Goal: Task Accomplishment & Management: Use online tool/utility

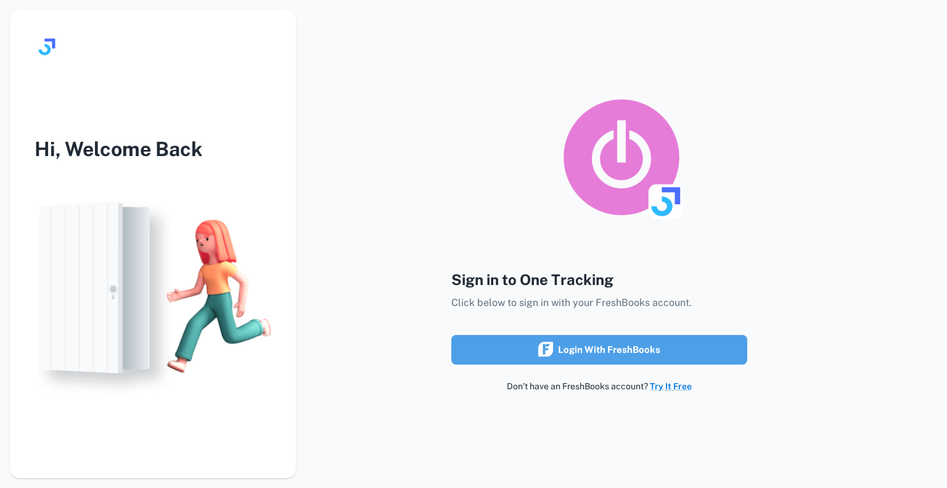
click at [546, 338] on button "Login with FreshBooks" at bounding box center [599, 350] width 296 height 30
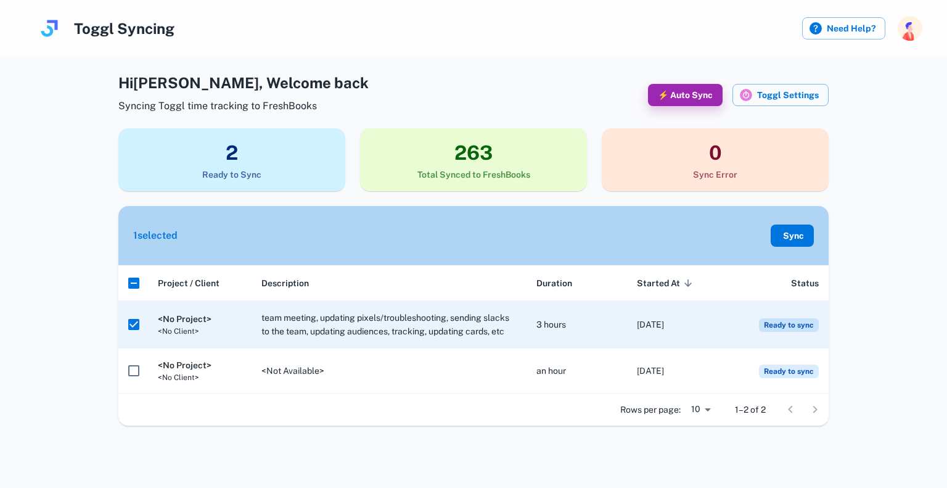
click at [793, 231] on button "Sync" at bounding box center [792, 235] width 43 height 22
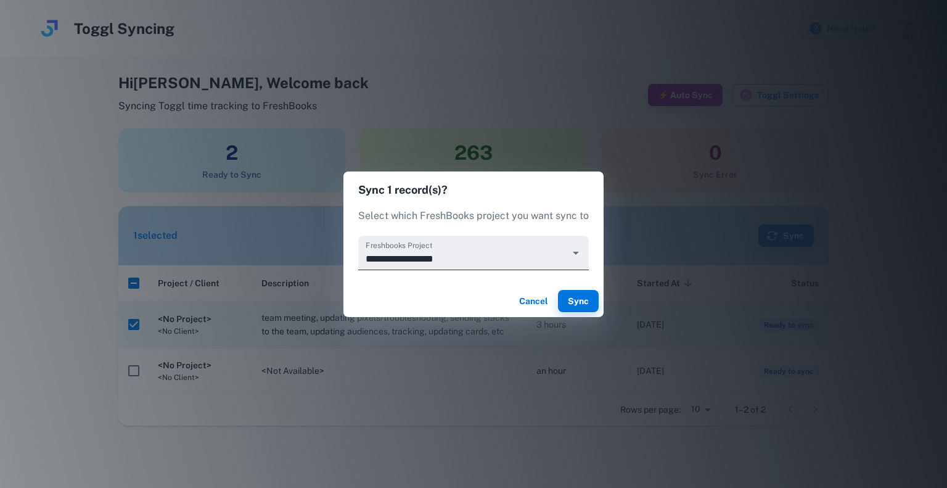
click at [475, 246] on div "**********" at bounding box center [473, 253] width 231 height 35
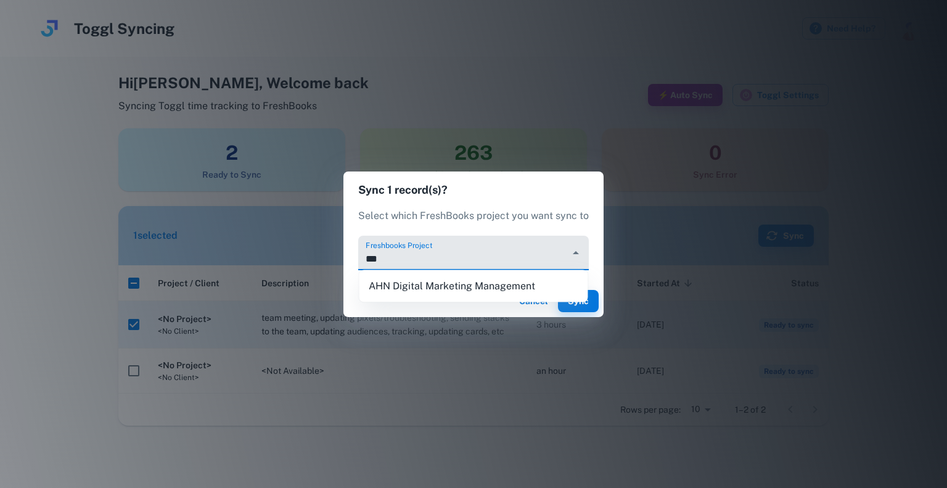
click at [476, 286] on li "AHN Digital Marketing Management" at bounding box center [473, 286] width 229 height 22
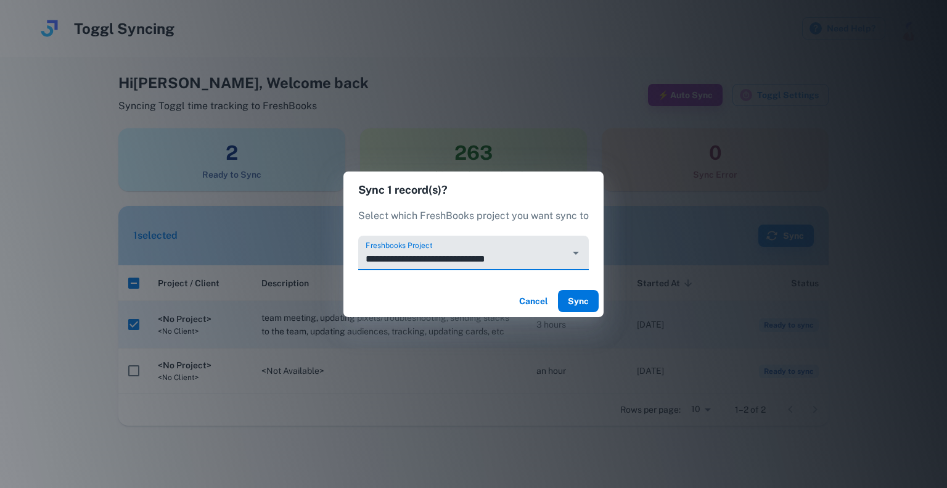
type input "**********"
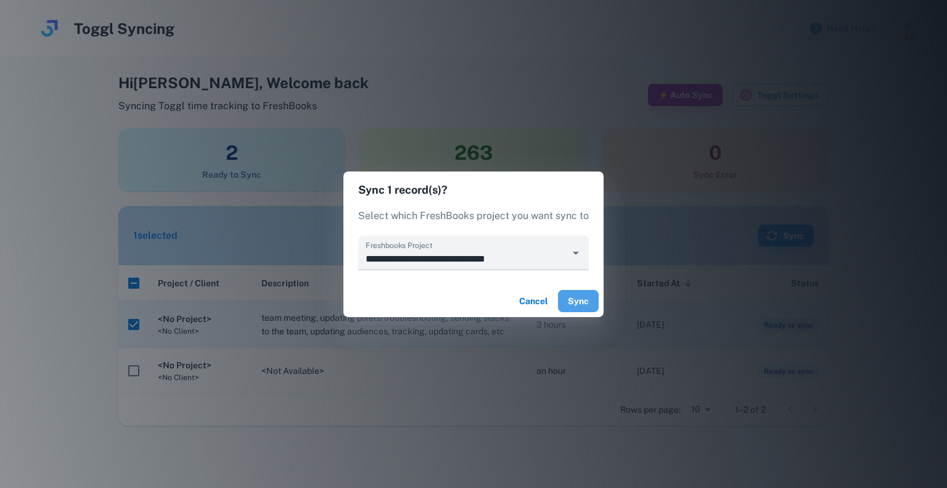
click at [581, 299] on button "Sync" at bounding box center [578, 301] width 41 height 22
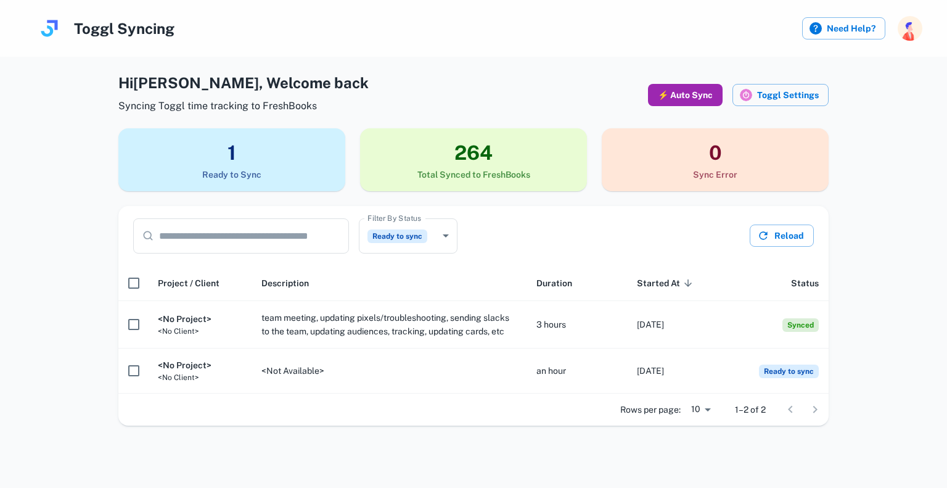
click at [682, 89] on button "⚡ Auto Sync" at bounding box center [685, 95] width 75 height 22
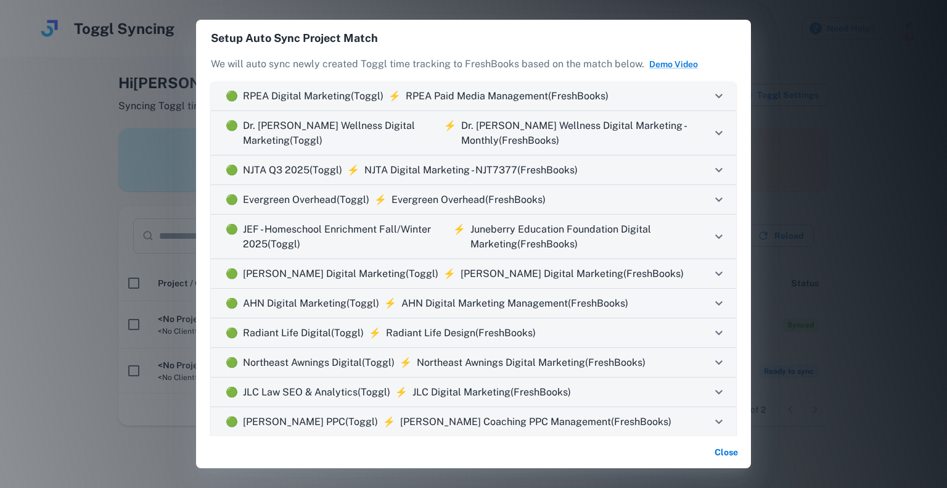
click at [714, 95] on icon at bounding box center [718, 96] width 15 height 15
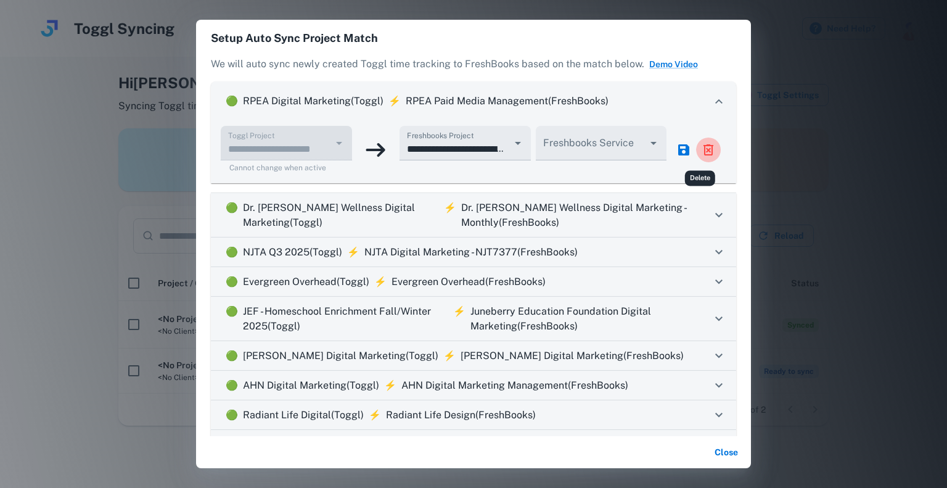
click at [701, 155] on icon "delete" at bounding box center [708, 149] width 15 height 15
click at [701, 152] on icon "confirm" at bounding box center [708, 149] width 15 height 15
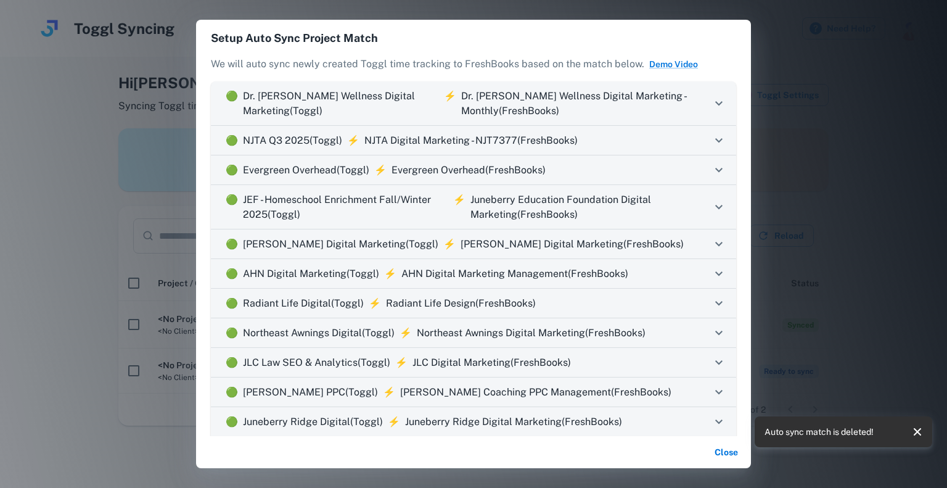
click at [715, 103] on icon at bounding box center [718, 103] width 7 height 4
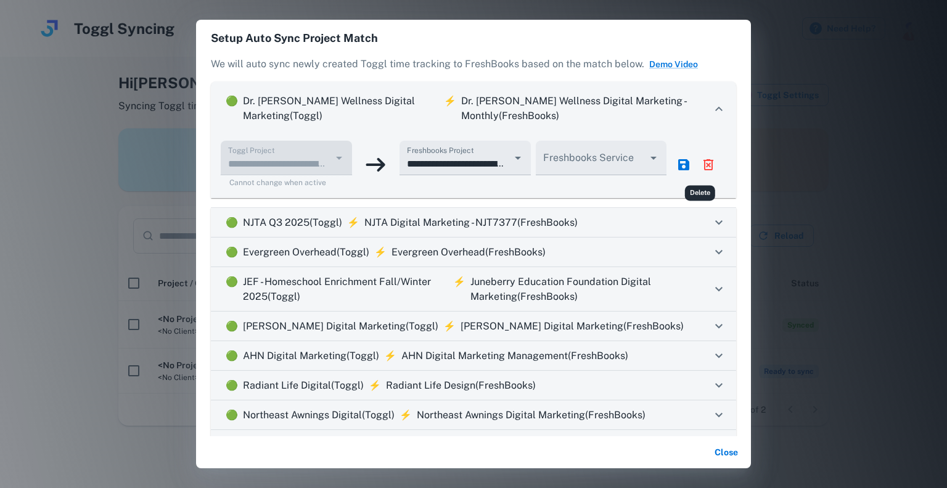
click at [704, 160] on icon "delete" at bounding box center [708, 164] width 10 height 11
click at [701, 169] on icon "confirm" at bounding box center [708, 164] width 15 height 15
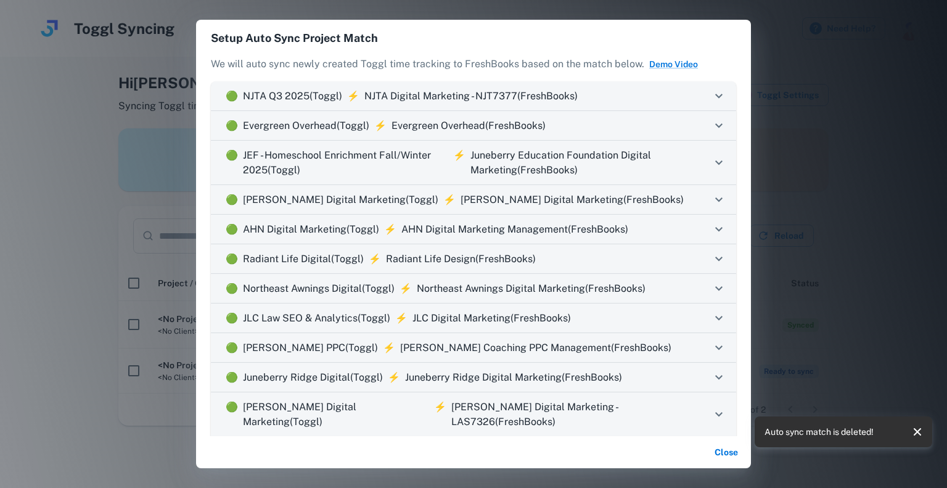
click at [712, 100] on icon at bounding box center [718, 96] width 15 height 15
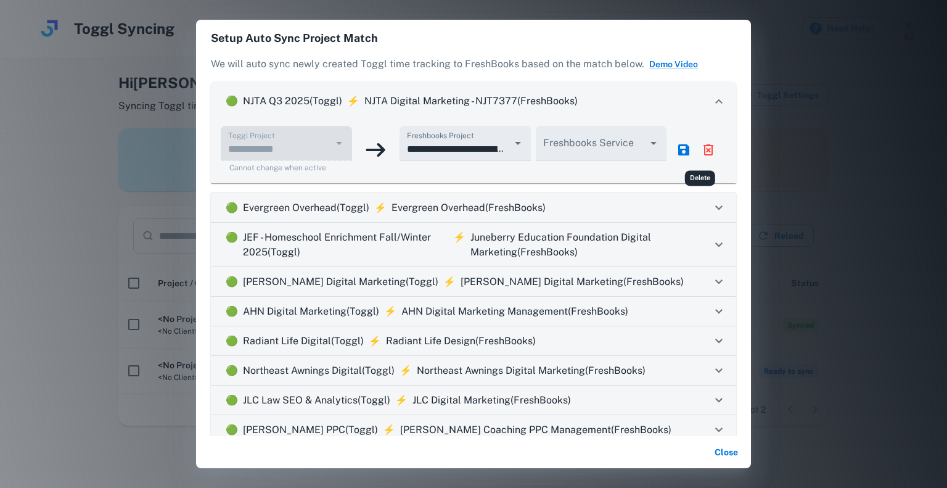
click at [703, 154] on icon "delete" at bounding box center [708, 149] width 10 height 11
click at [702, 152] on icon "confirm" at bounding box center [708, 149] width 15 height 15
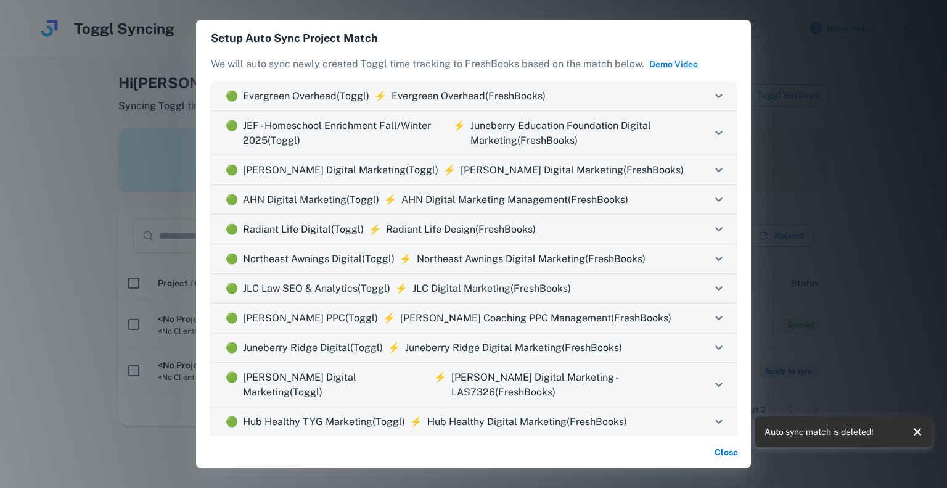
click at [714, 92] on icon at bounding box center [718, 96] width 15 height 15
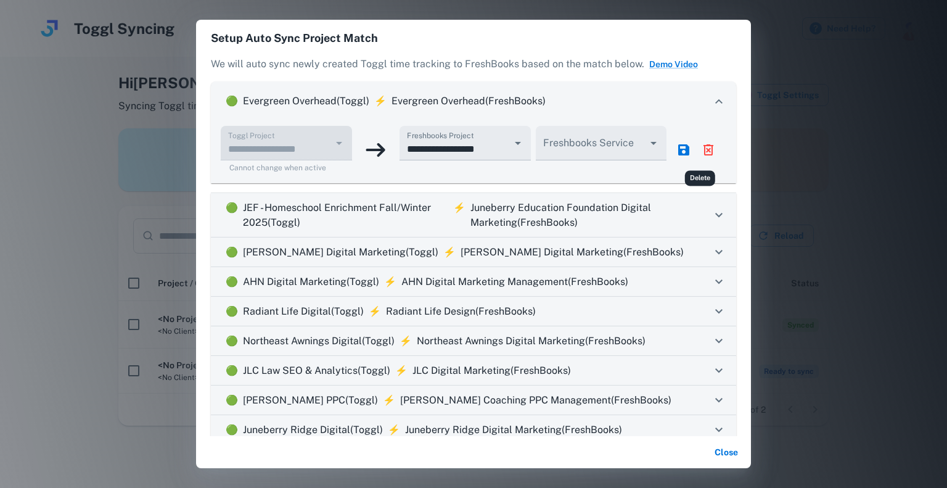
click at [701, 152] on icon "delete" at bounding box center [708, 149] width 15 height 15
click at [703, 152] on icon "confirm" at bounding box center [708, 149] width 11 height 11
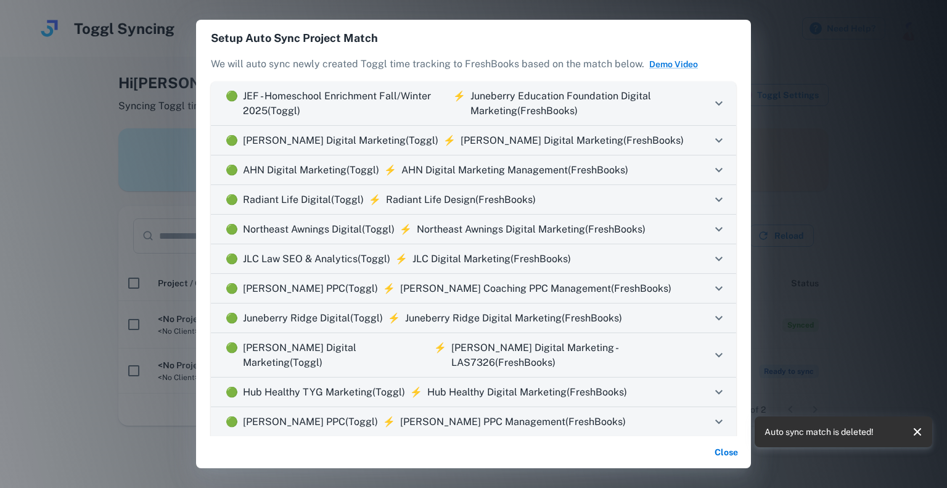
click at [711, 102] on icon at bounding box center [718, 103] width 15 height 15
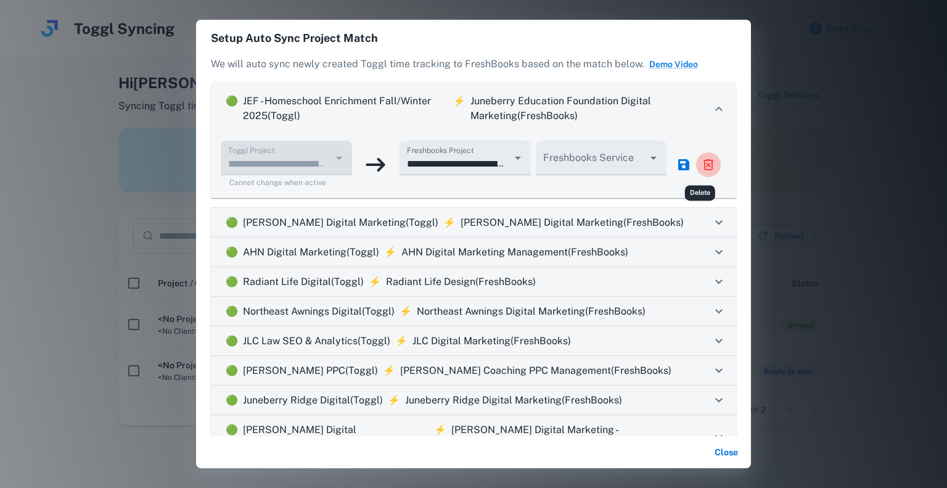
click at [701, 160] on icon "delete" at bounding box center [708, 164] width 15 height 15
click at [701, 168] on icon "confirm" at bounding box center [708, 164] width 15 height 15
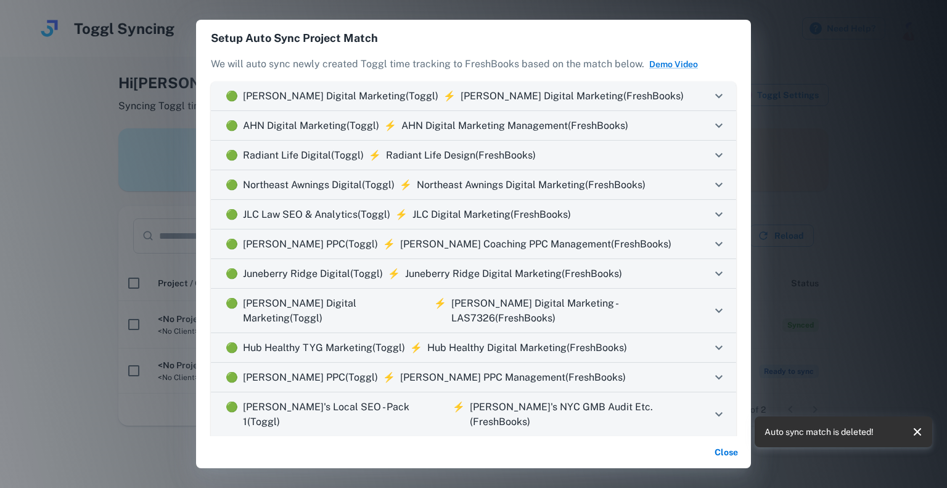
click at [711, 98] on icon at bounding box center [718, 96] width 15 height 15
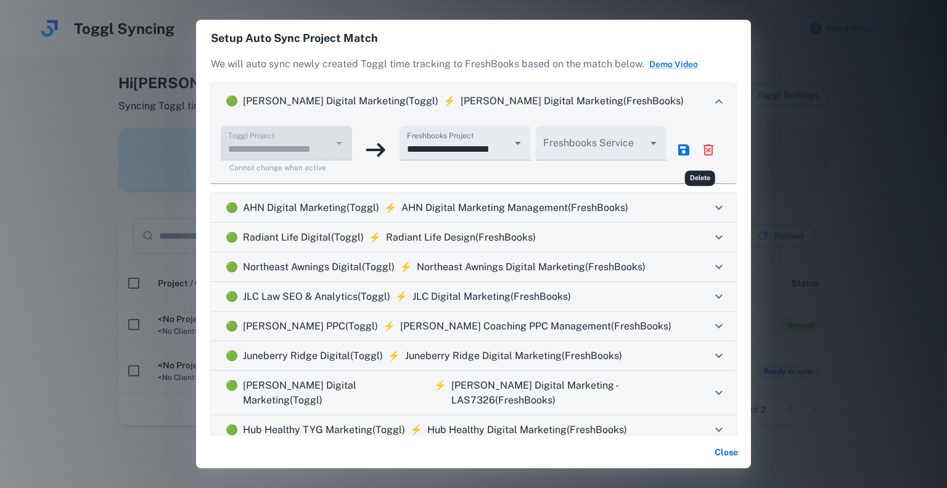
click at [705, 147] on icon "delete" at bounding box center [708, 149] width 15 height 15
click at [701, 152] on icon "confirm" at bounding box center [708, 149] width 15 height 15
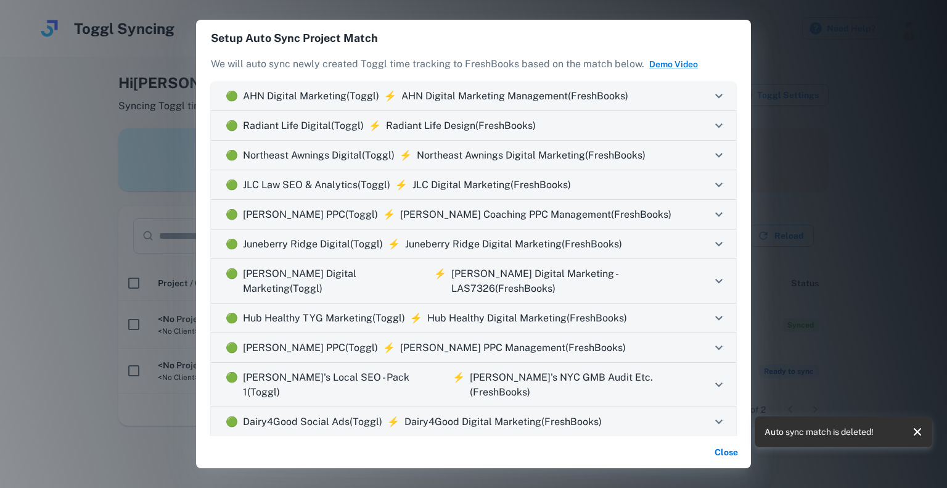
click at [715, 96] on icon at bounding box center [718, 96] width 7 height 4
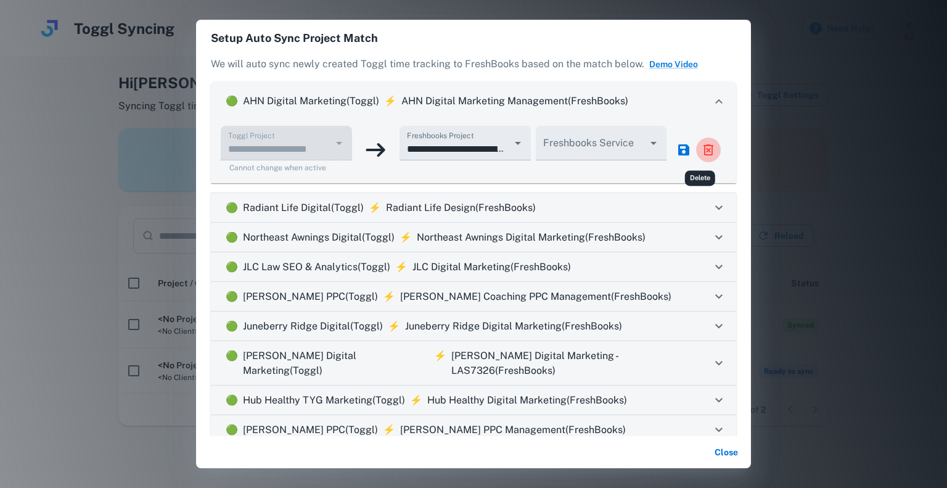
click at [701, 152] on icon "delete" at bounding box center [708, 149] width 15 height 15
click at [701, 145] on icon "confirm" at bounding box center [708, 149] width 15 height 15
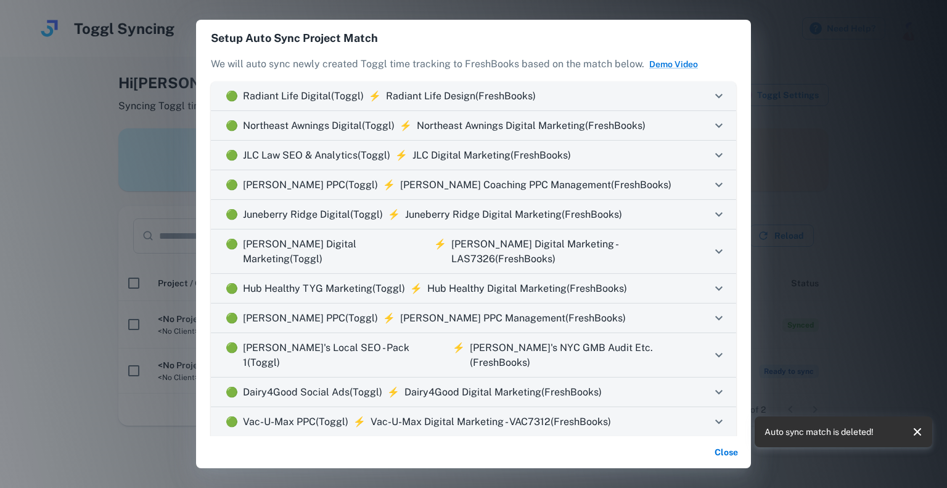
click at [713, 97] on icon at bounding box center [718, 96] width 15 height 15
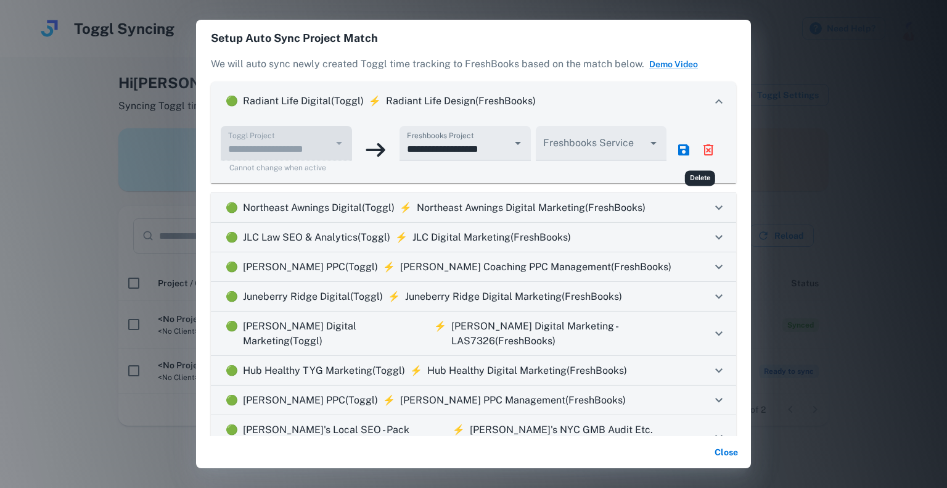
click at [701, 154] on icon "delete" at bounding box center [708, 149] width 15 height 15
click at [701, 152] on icon "confirm" at bounding box center [708, 149] width 15 height 15
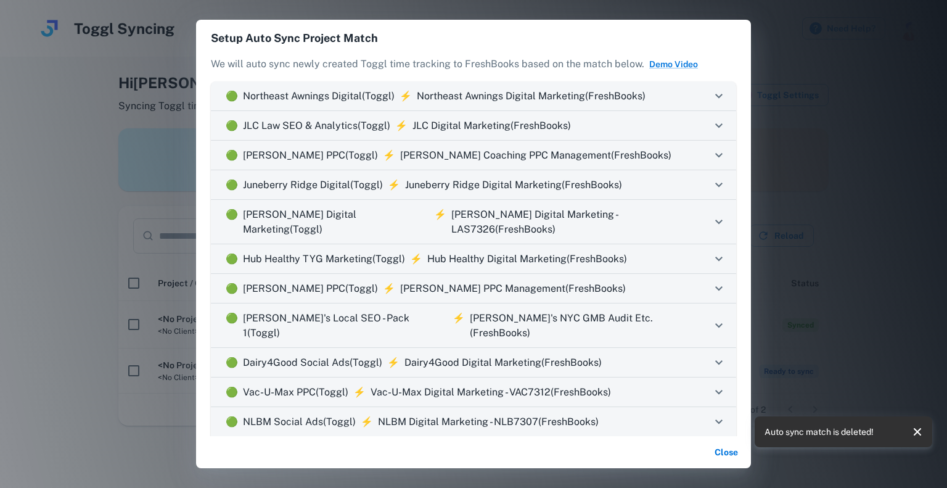
click at [711, 99] on icon at bounding box center [718, 96] width 15 height 15
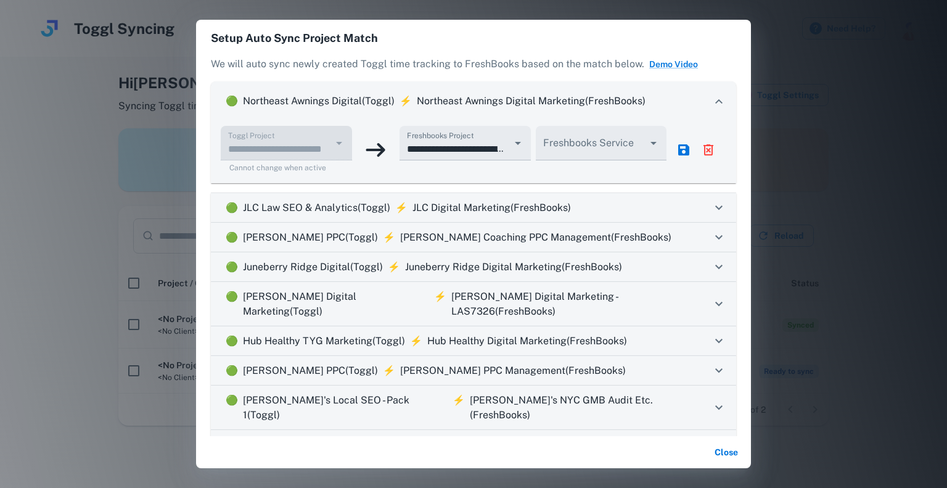
click at [703, 147] on icon "delete" at bounding box center [708, 149] width 10 height 11
drag, startPoint x: 699, startPoint y: 150, endPoint x: 705, endPoint y: 133, distance: 18.3
click at [706, 150] on icon "confirm" at bounding box center [708, 150] width 5 height 3
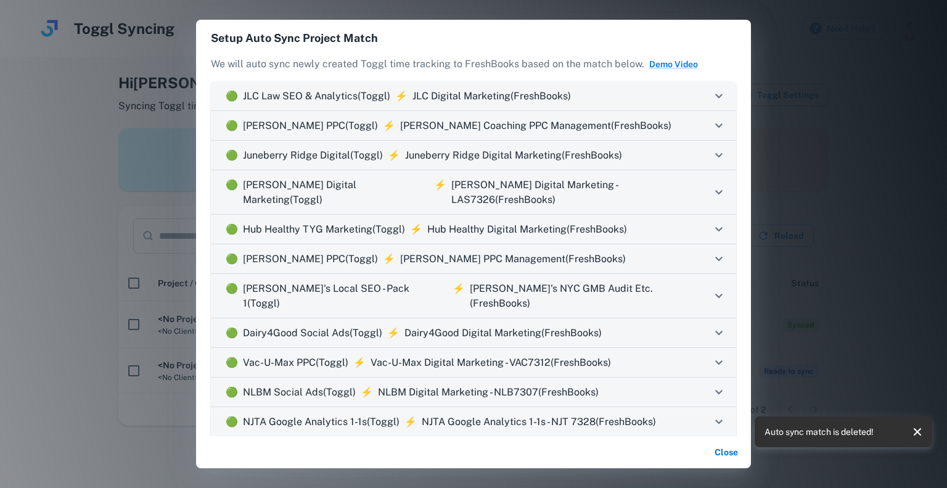
click at [711, 93] on icon at bounding box center [718, 96] width 15 height 15
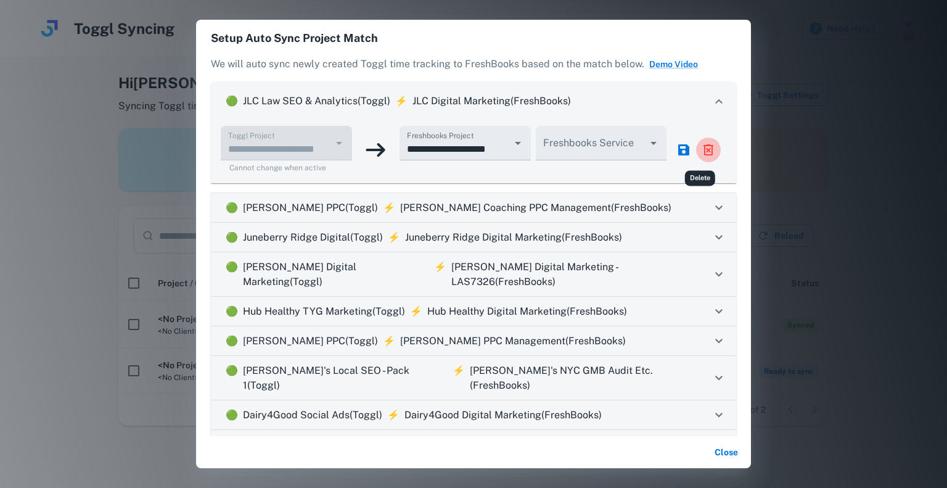
click at [701, 146] on icon "delete" at bounding box center [708, 149] width 15 height 15
click at [701, 154] on icon "confirm" at bounding box center [708, 149] width 15 height 15
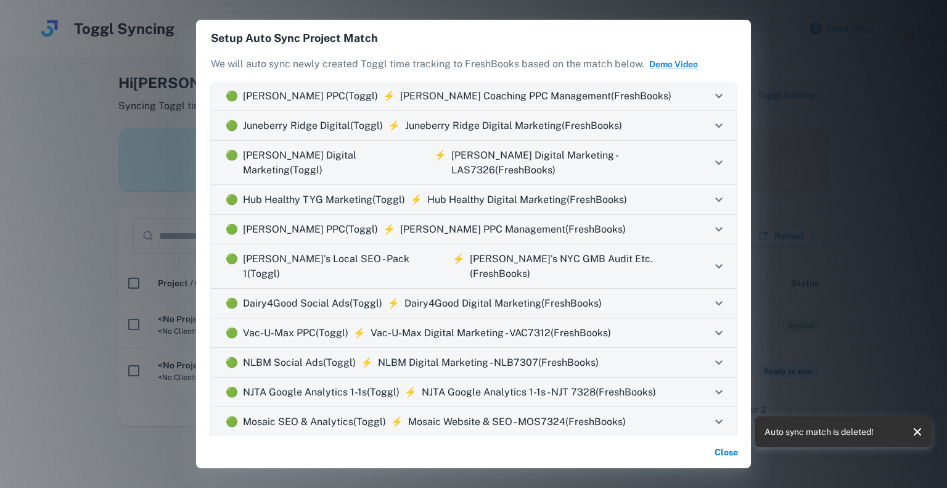
click at [711, 94] on icon at bounding box center [718, 96] width 15 height 15
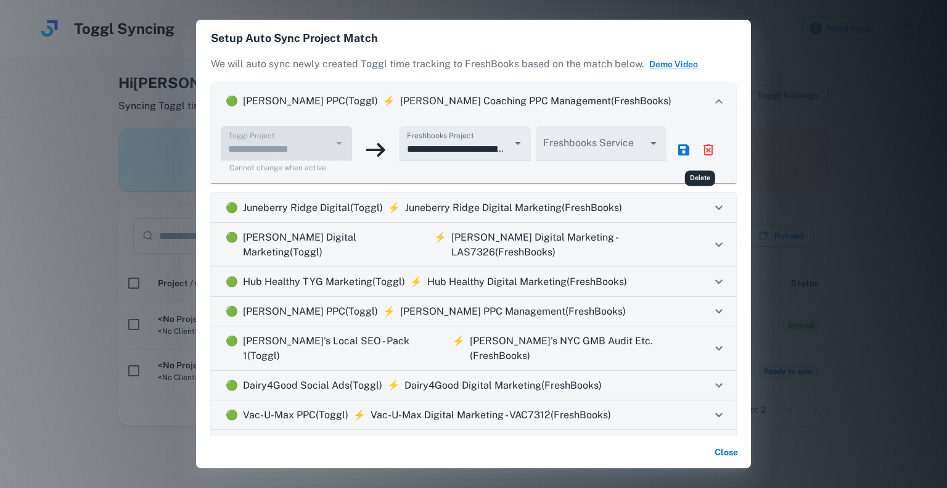
click at [703, 145] on icon "delete" at bounding box center [708, 149] width 10 height 11
click at [701, 152] on icon "confirm" at bounding box center [708, 149] width 15 height 15
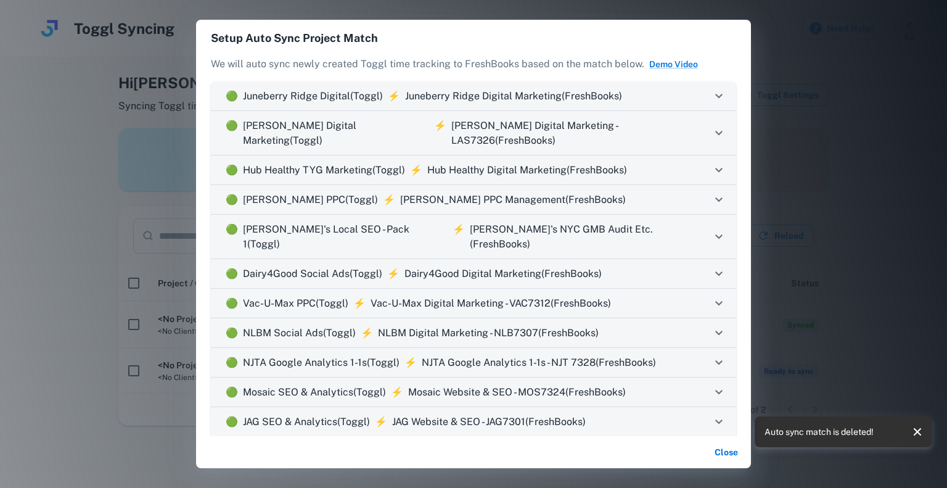
click at [715, 96] on icon at bounding box center [718, 96] width 7 height 4
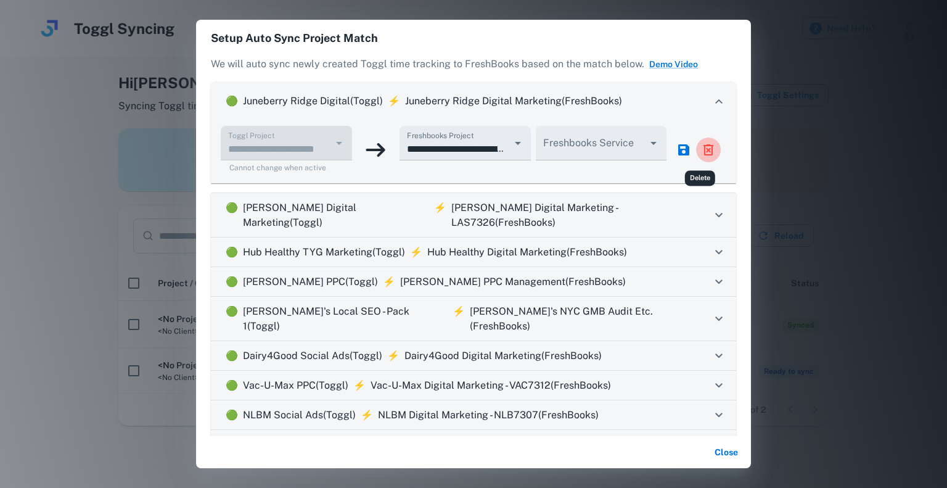
click at [701, 142] on icon "delete" at bounding box center [708, 149] width 15 height 15
click at [701, 152] on icon "confirm" at bounding box center [708, 149] width 15 height 15
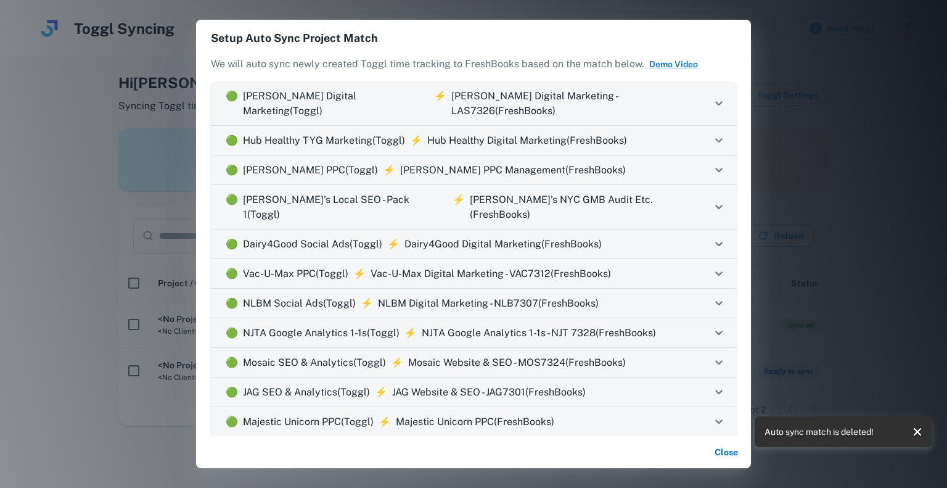
click at [711, 98] on icon at bounding box center [718, 103] width 15 height 15
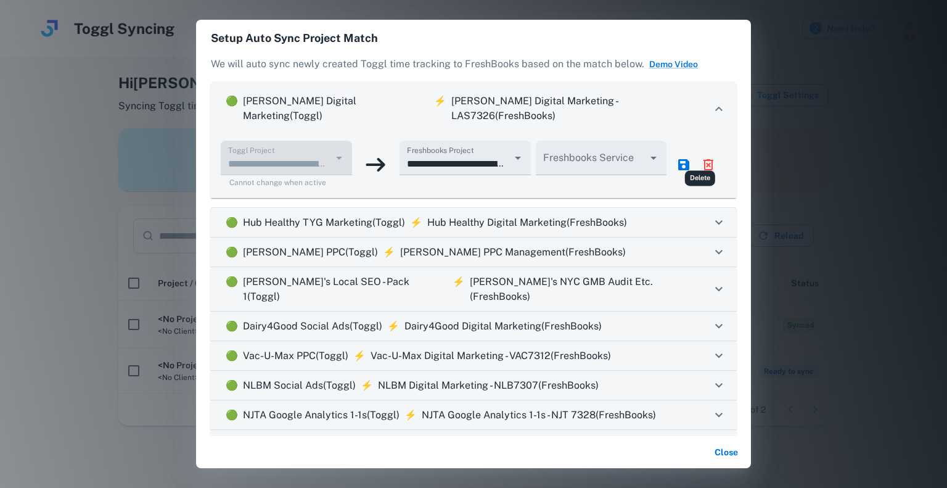
click at [701, 157] on icon "delete" at bounding box center [708, 164] width 15 height 15
click at [701, 157] on icon "confirm" at bounding box center [708, 164] width 15 height 15
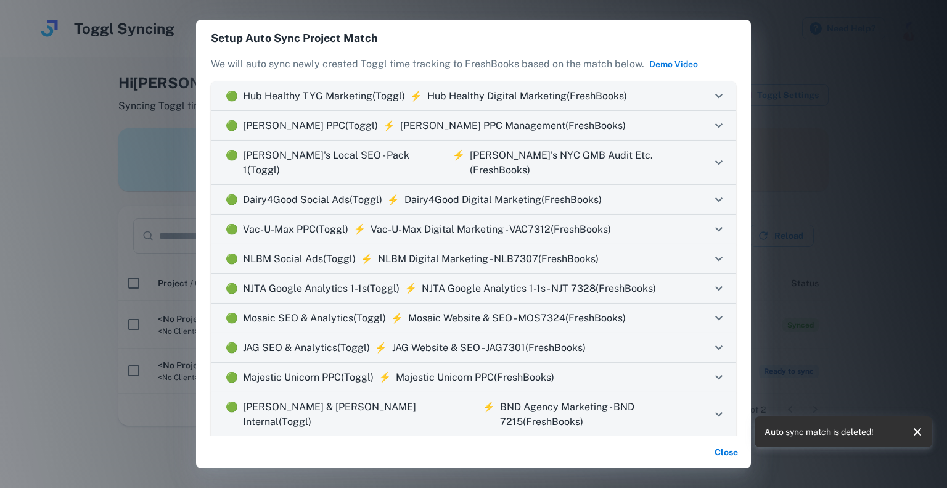
click at [711, 101] on icon at bounding box center [718, 96] width 15 height 15
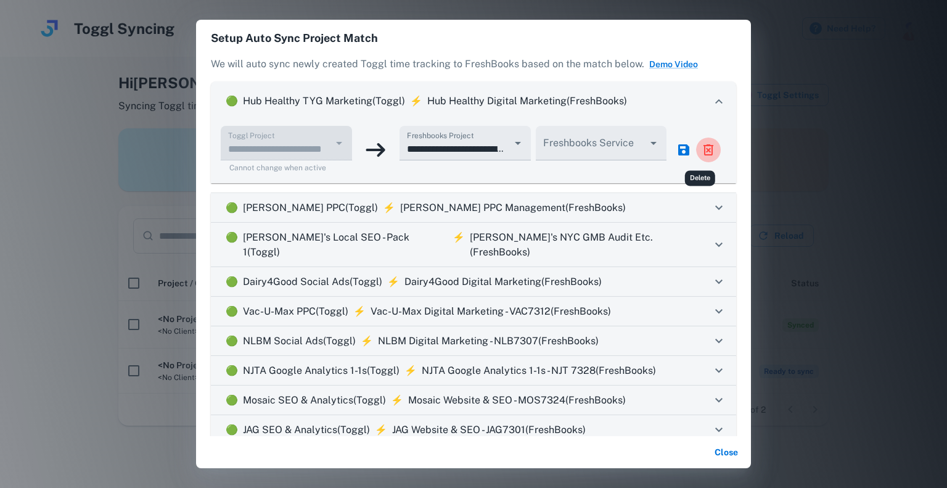
click at [703, 145] on icon "delete" at bounding box center [708, 149] width 10 height 11
click at [701, 152] on icon "confirm" at bounding box center [708, 149] width 15 height 15
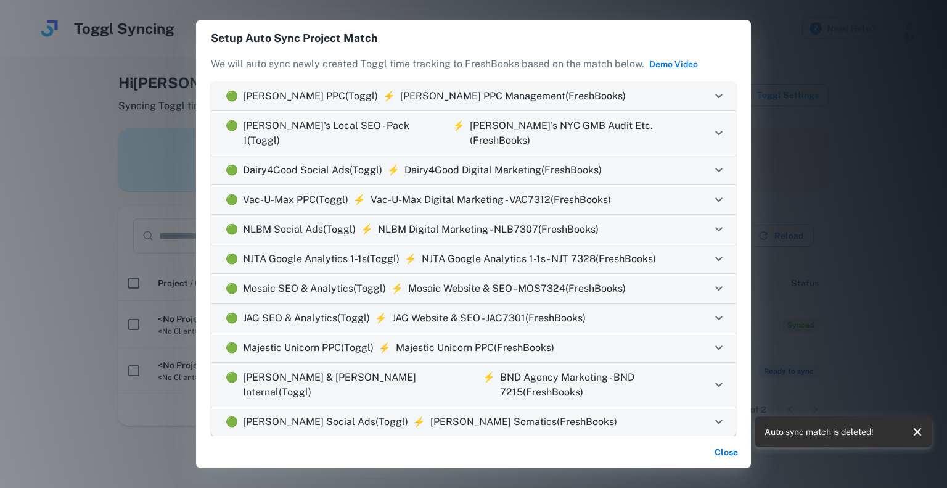
click at [711, 97] on icon at bounding box center [718, 96] width 15 height 15
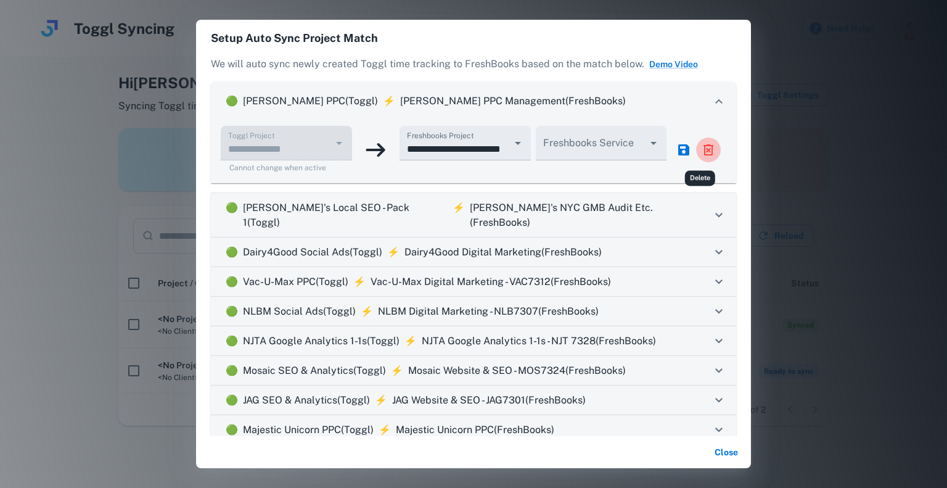
click at [701, 155] on icon "delete" at bounding box center [708, 149] width 15 height 15
click at [701, 149] on icon "confirm" at bounding box center [708, 149] width 15 height 15
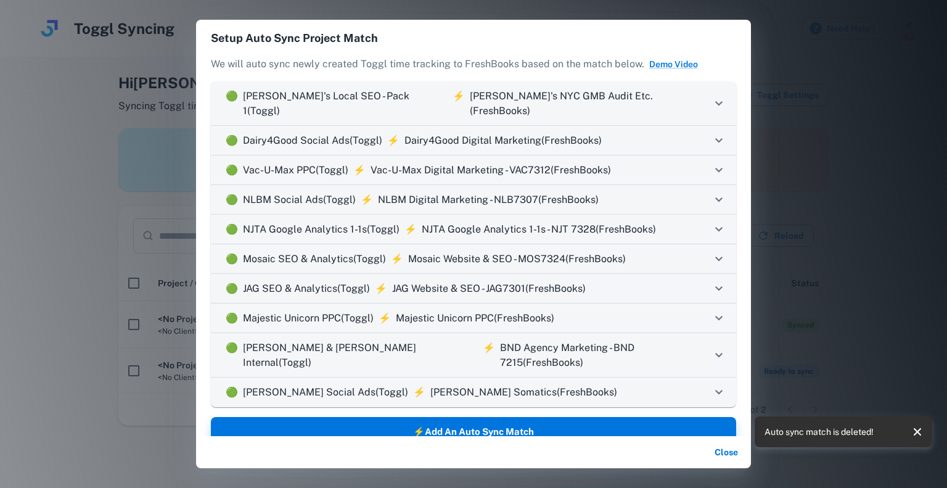
click at [715, 100] on icon at bounding box center [718, 103] width 15 height 15
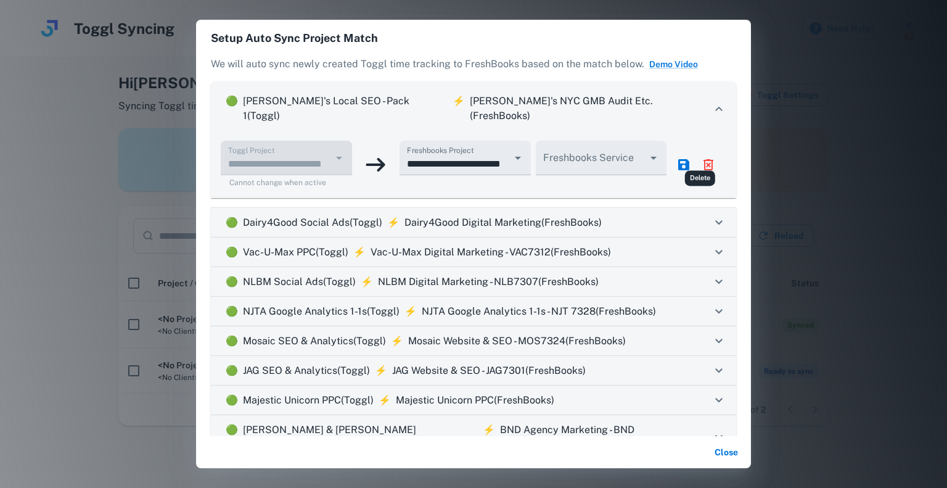
drag, startPoint x: 706, startPoint y: 141, endPoint x: 703, endPoint y: 147, distance: 7.4
click at [706, 152] on button "delete" at bounding box center [708, 164] width 25 height 25
click at [706, 163] on icon "confirm" at bounding box center [708, 164] width 5 height 3
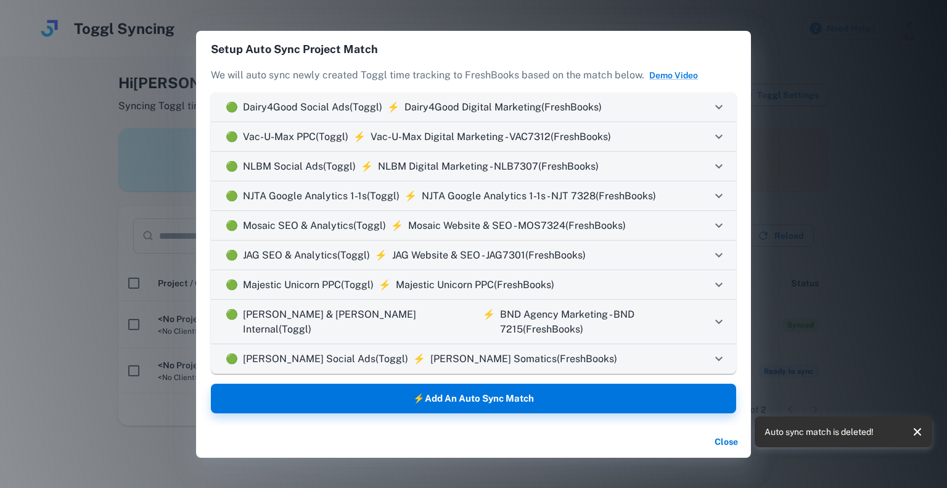
click at [721, 108] on icon at bounding box center [718, 107] width 15 height 15
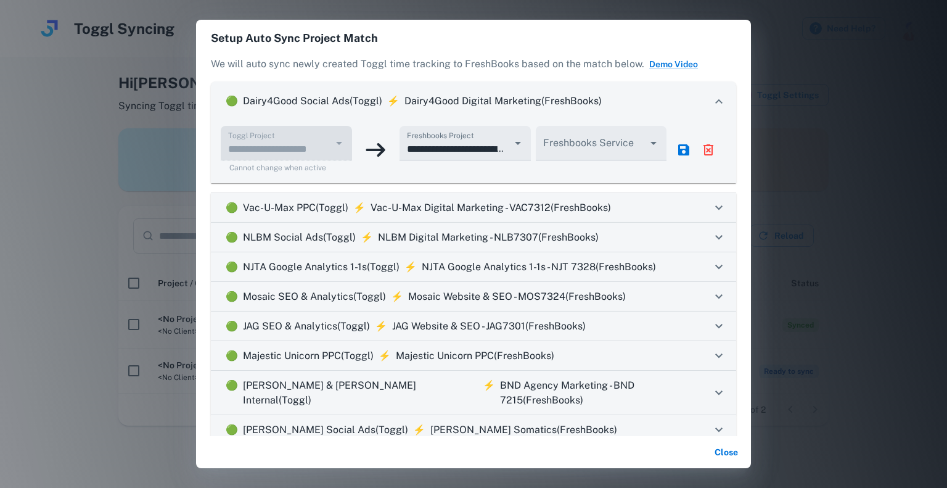
click at [703, 152] on icon "delete" at bounding box center [708, 149] width 15 height 15
click at [702, 152] on icon "confirm" at bounding box center [708, 149] width 15 height 15
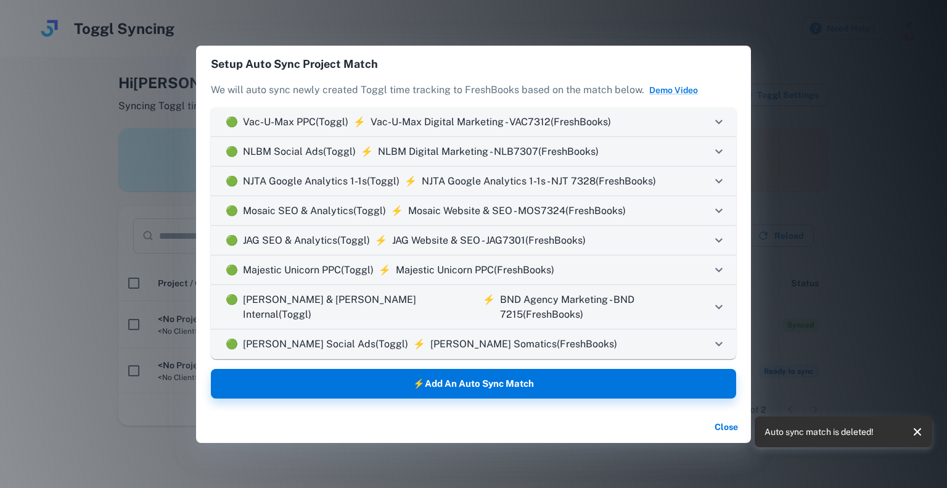
click at [718, 127] on icon at bounding box center [718, 122] width 15 height 15
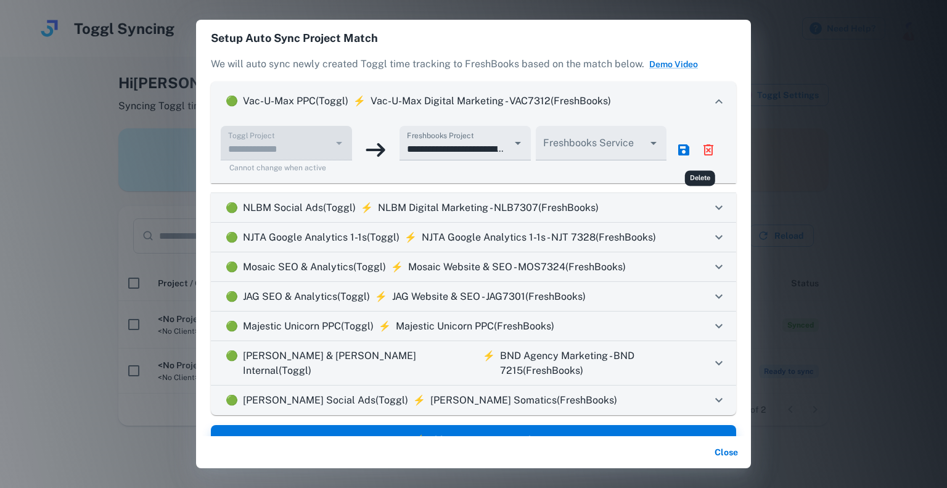
click at [703, 149] on icon "delete" at bounding box center [708, 149] width 10 height 11
click at [701, 150] on icon "confirm" at bounding box center [708, 149] width 15 height 15
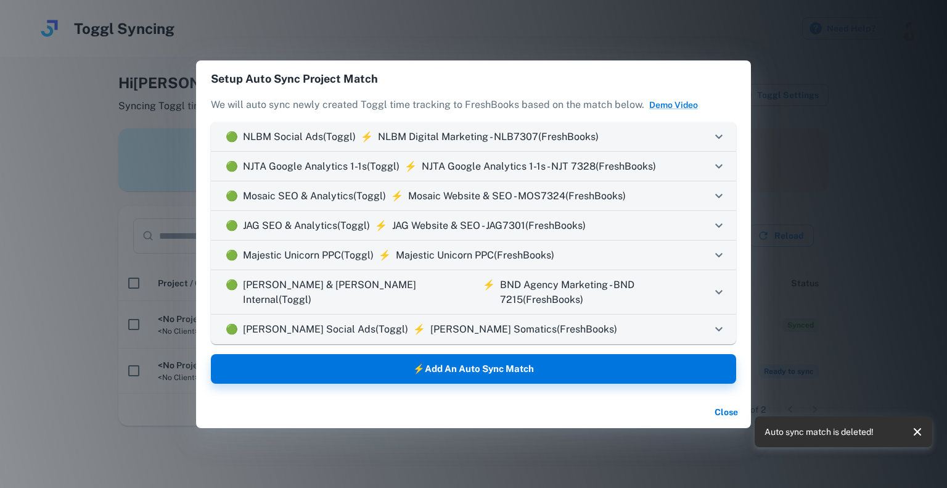
click at [719, 137] on icon at bounding box center [718, 136] width 15 height 15
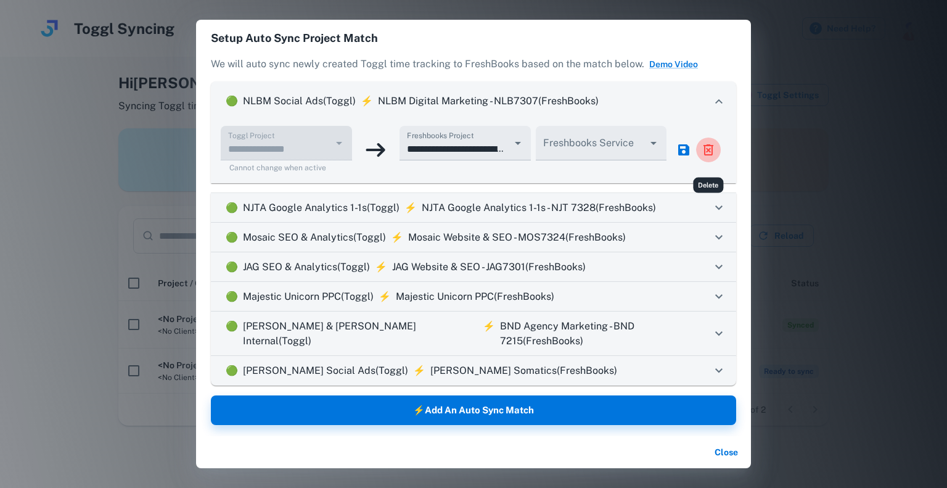
click at [705, 155] on icon "delete" at bounding box center [708, 149] width 10 height 11
click at [709, 152] on icon "confirm" at bounding box center [708, 150] width 5 height 3
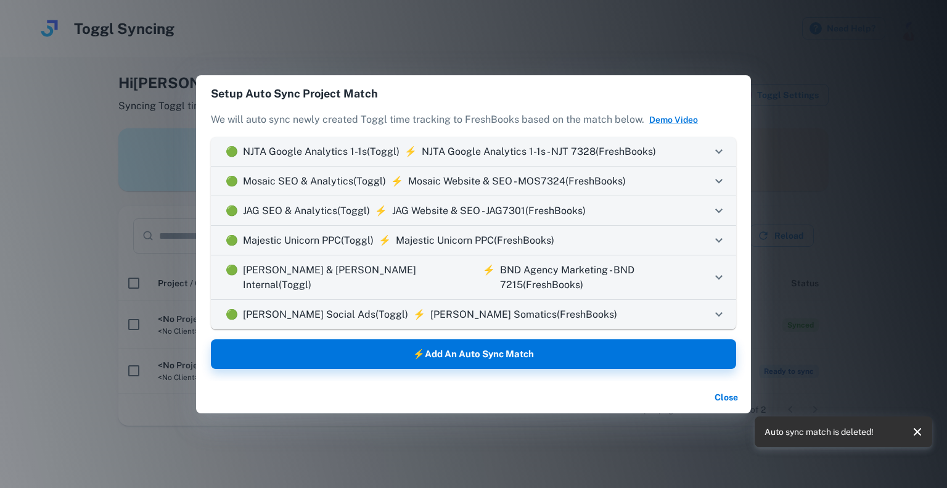
click at [716, 150] on div "🟢 NJTA Google Analytics 1-1s (Toggl) ⚡ NJTA Google Analytics 1-1s - NJT 7328 (F…" at bounding box center [473, 152] width 525 height 30
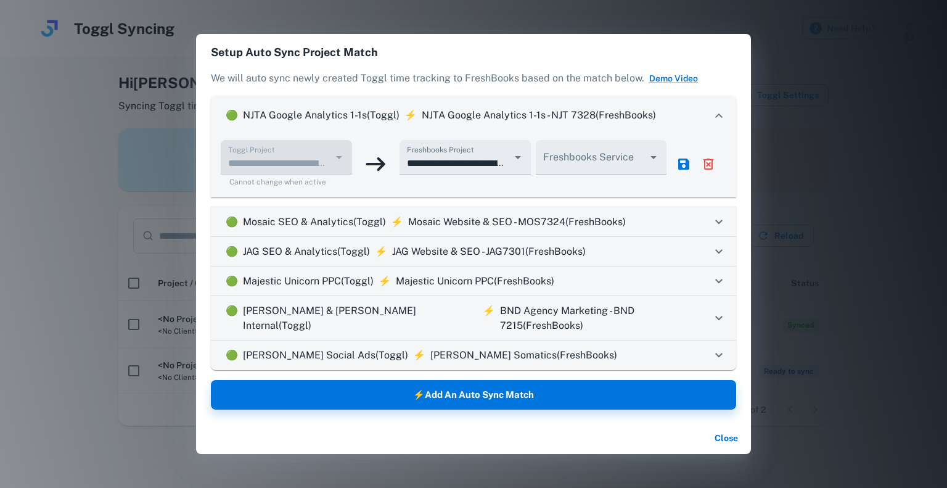
click at [707, 170] on icon "delete" at bounding box center [708, 163] width 10 height 11
click at [709, 168] on icon "confirm" at bounding box center [708, 164] width 15 height 15
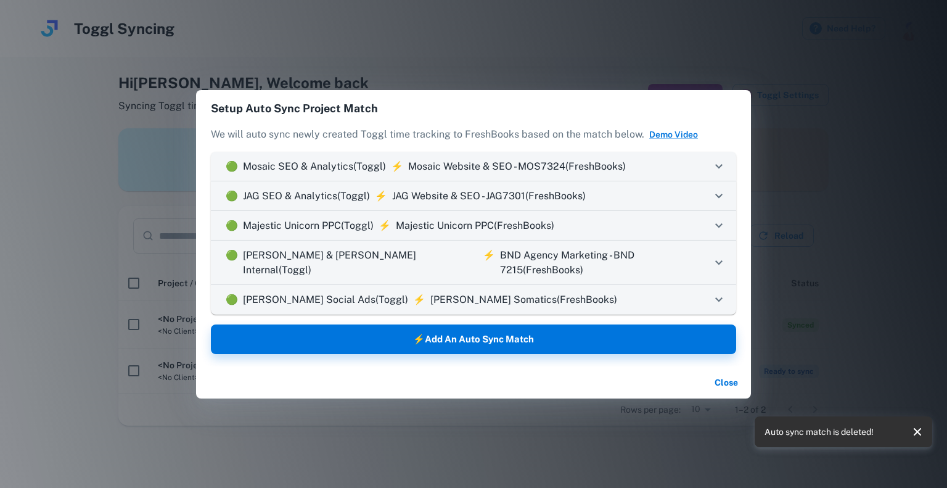
click at [718, 173] on icon at bounding box center [718, 166] width 15 height 15
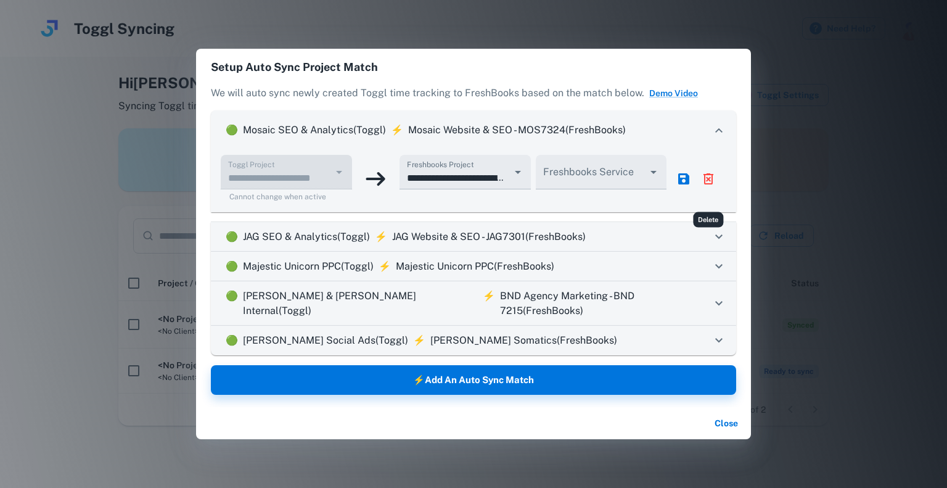
click at [714, 186] on icon "delete" at bounding box center [708, 178] width 15 height 15
click at [709, 186] on icon "confirm" at bounding box center [708, 178] width 15 height 15
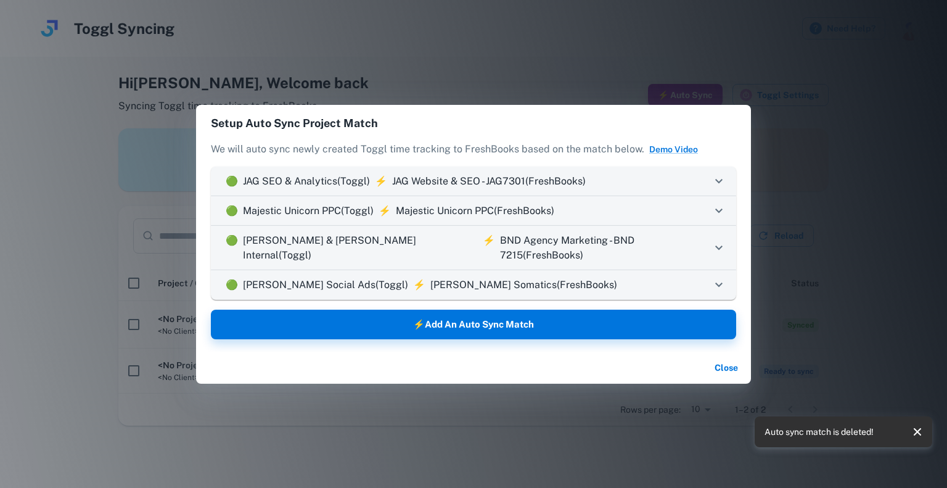
drag, startPoint x: 719, startPoint y: 188, endPoint x: 716, endPoint y: 195, distance: 8.0
click at [718, 187] on icon at bounding box center [718, 181] width 15 height 15
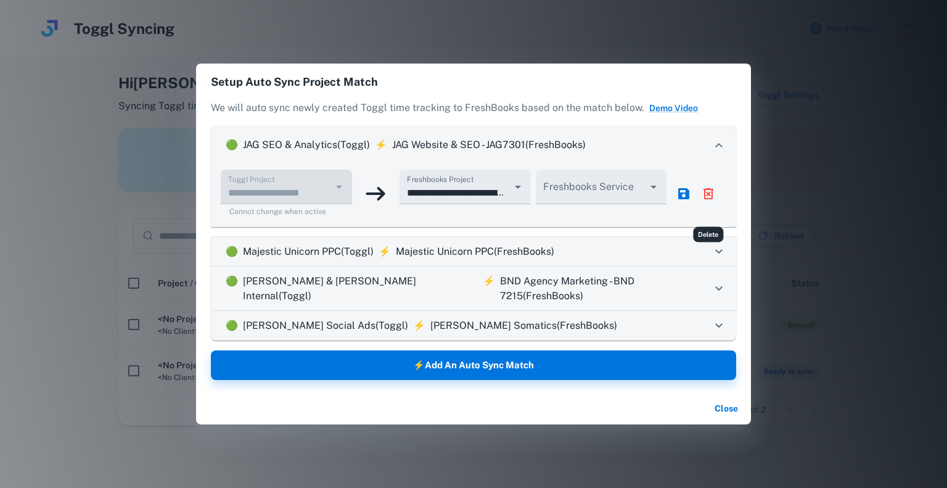
click at [710, 193] on icon "delete" at bounding box center [708, 193] width 15 height 15
click at [707, 195] on icon "confirm" at bounding box center [708, 193] width 5 height 3
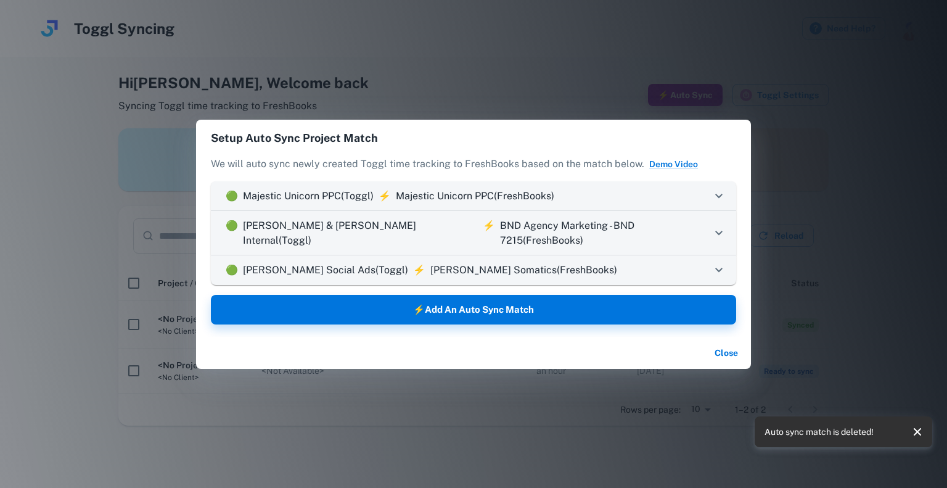
drag, startPoint x: 718, startPoint y: 192, endPoint x: 718, endPoint y: 205, distance: 13.0
click at [718, 192] on div "🟢 Majestic Unicorn PPC (Toggl) ⚡ Majestic Unicorn PPC (FreshBooks)" at bounding box center [473, 196] width 525 height 30
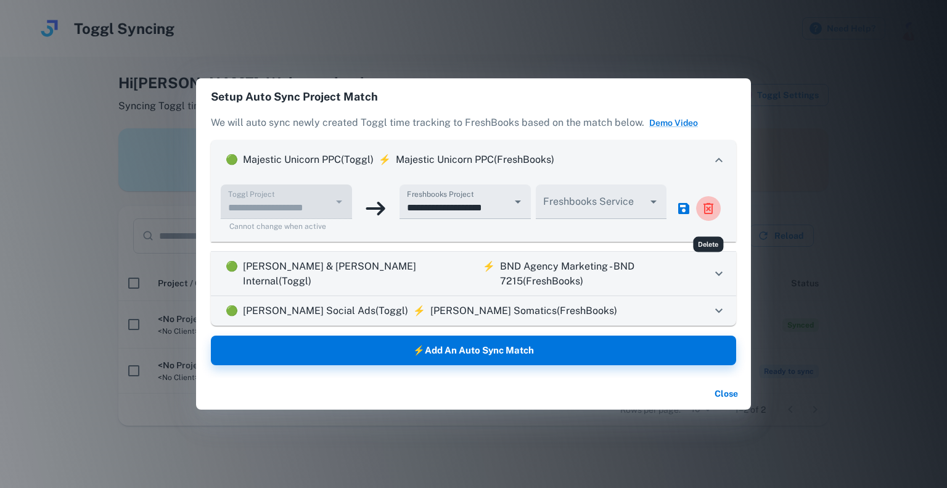
drag, startPoint x: 707, startPoint y: 210, endPoint x: 708, endPoint y: 227, distance: 16.7
click at [707, 211] on icon "delete" at bounding box center [708, 208] width 10 height 11
click at [709, 216] on icon "confirm" at bounding box center [708, 208] width 15 height 15
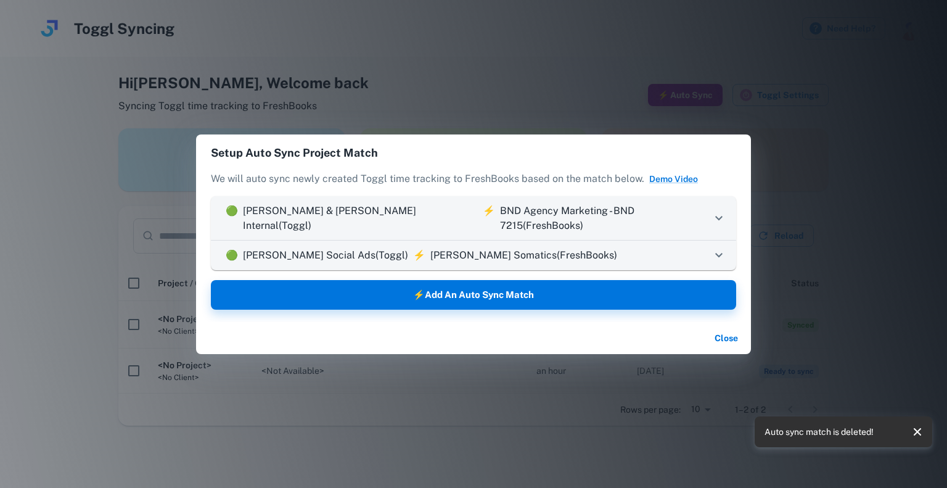
click at [721, 216] on icon at bounding box center [718, 217] width 7 height 4
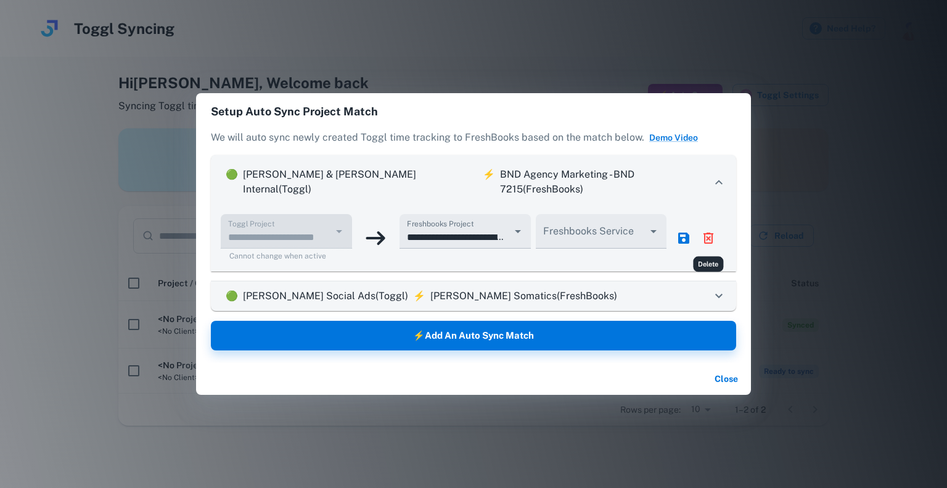
click at [710, 231] on icon "delete" at bounding box center [708, 238] width 15 height 15
click at [710, 236] on icon "confirm" at bounding box center [708, 237] width 11 height 11
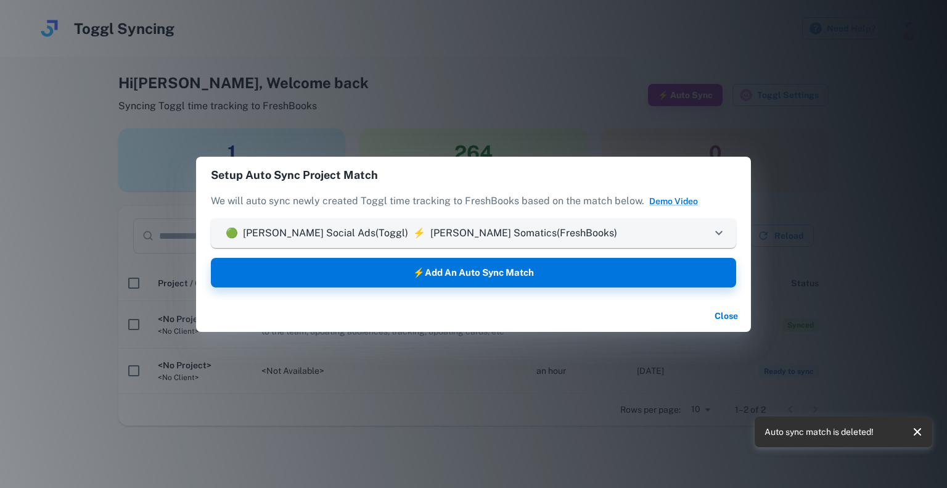
click at [720, 231] on icon at bounding box center [718, 233] width 15 height 15
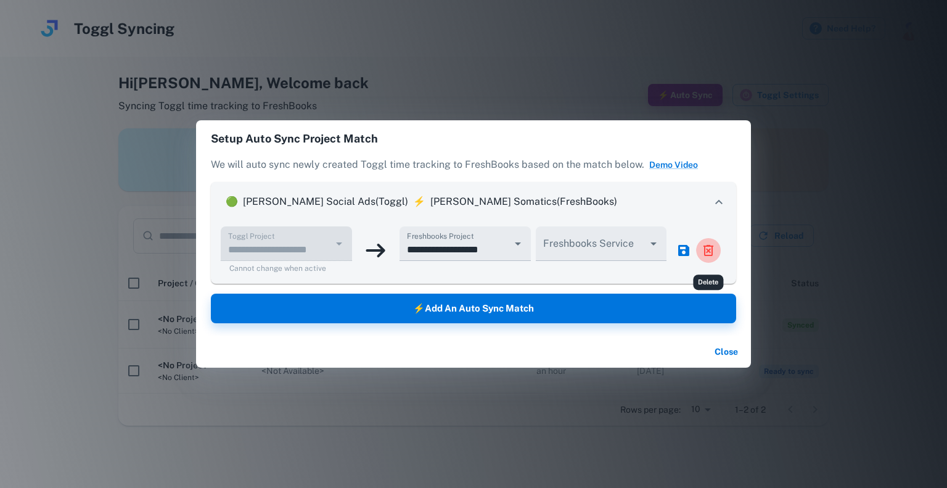
click at [715, 246] on icon "delete" at bounding box center [708, 250] width 15 height 15
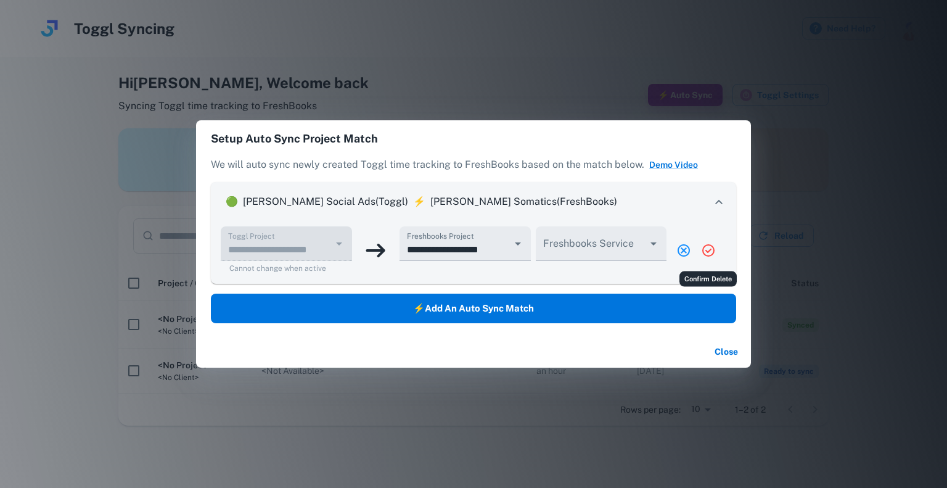
click at [710, 255] on icon "confirm" at bounding box center [708, 250] width 11 height 11
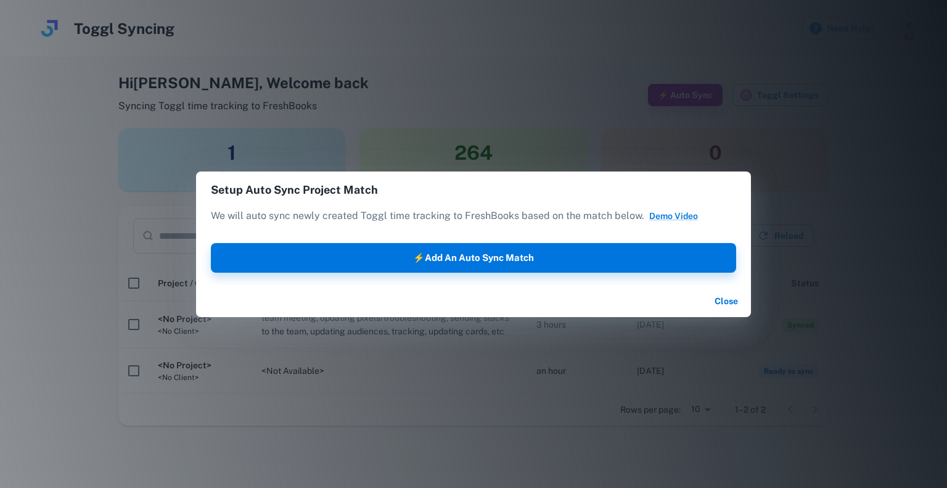
click at [729, 308] on button "Close" at bounding box center [726, 301] width 39 height 22
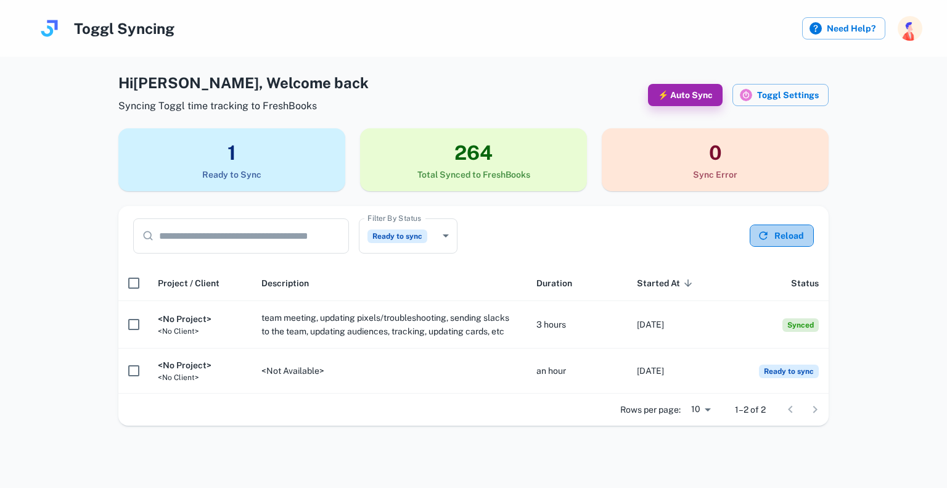
click at [777, 231] on button "Reload" at bounding box center [782, 235] width 64 height 22
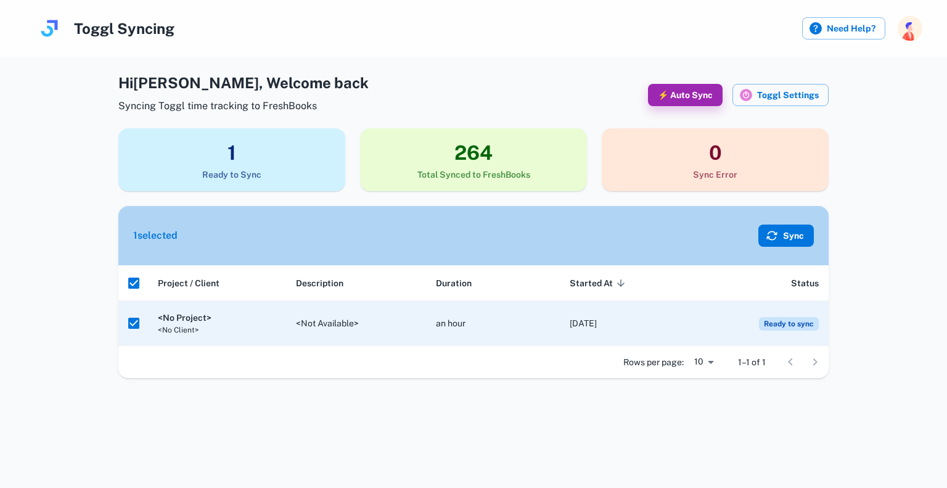
click at [785, 228] on button "Sync" at bounding box center [785, 235] width 55 height 22
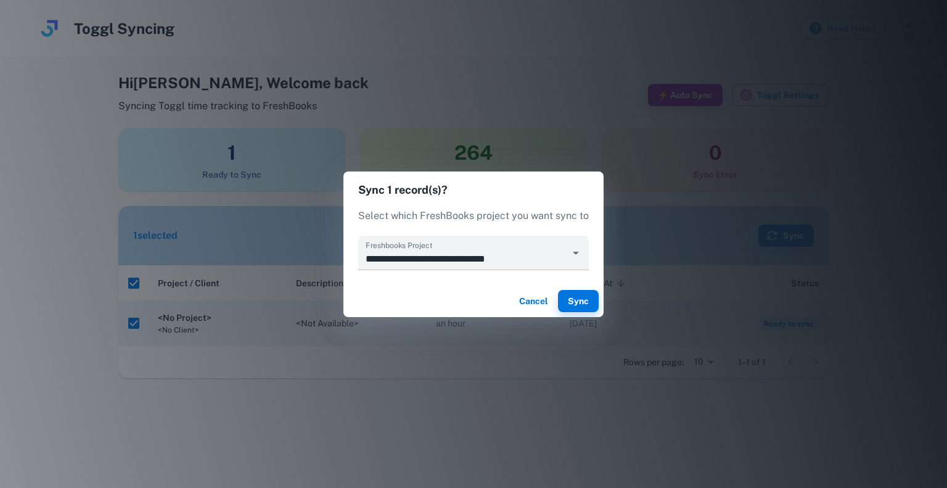
click at [137, 325] on div "**********" at bounding box center [473, 244] width 947 height 488
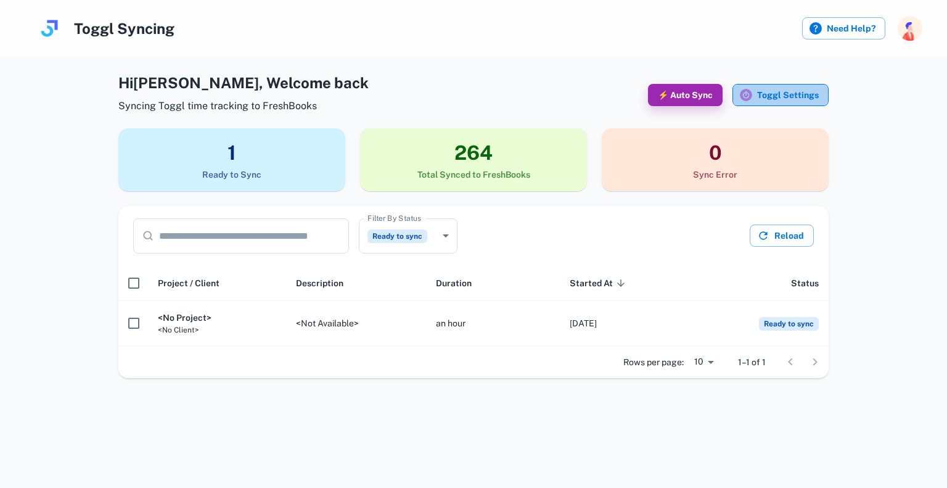
click at [779, 97] on button "Toggl Settings" at bounding box center [780, 95] width 96 height 22
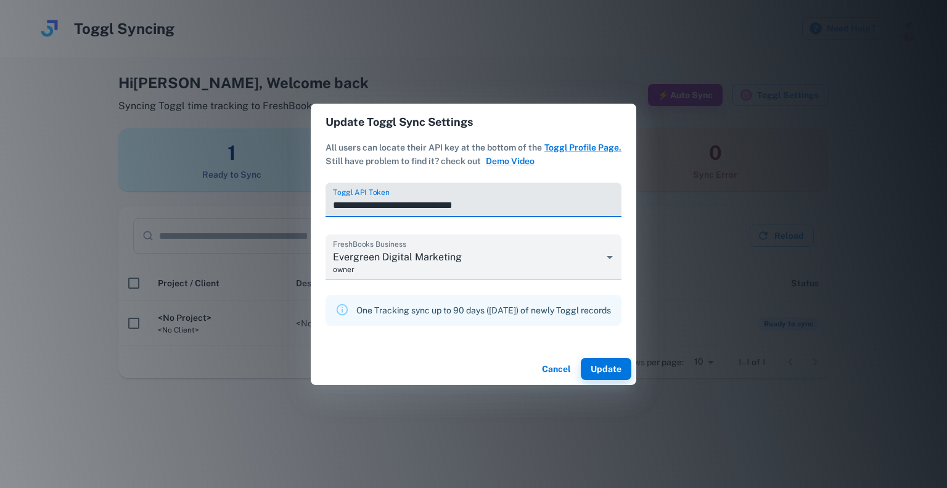
click at [567, 367] on button "Cancel" at bounding box center [555, 369] width 39 height 22
